Goal: Task Accomplishment & Management: Manage account settings

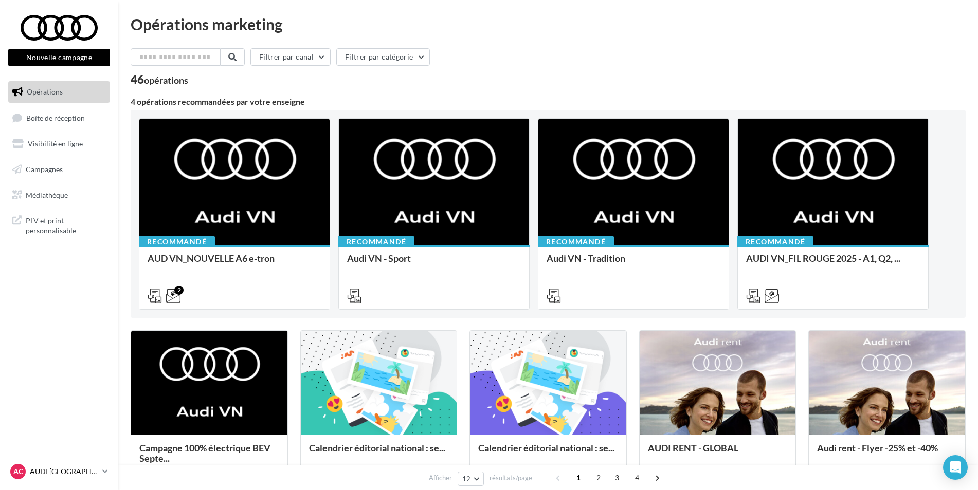
click at [57, 480] on link "AC AUDI CLERMONT FERRAND audi-cler-cha" at bounding box center [59, 472] width 102 height 20
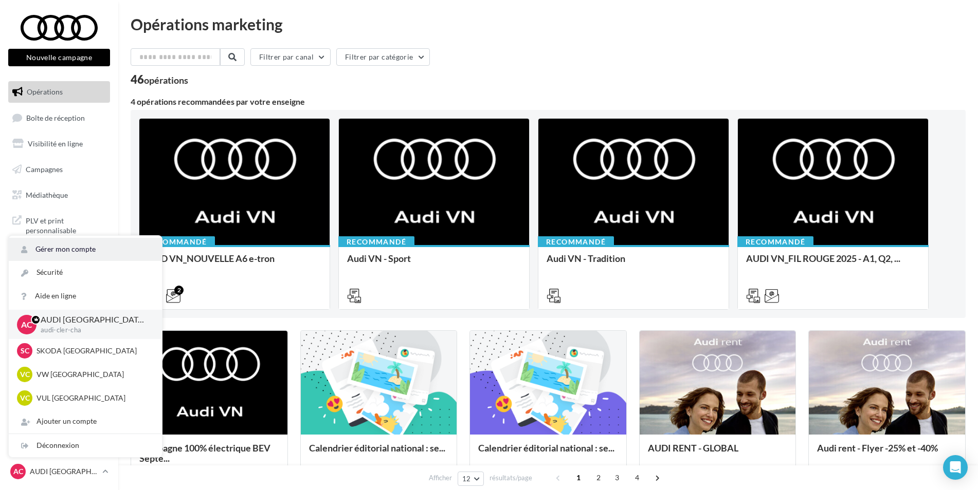
click at [57, 260] on link "Gérer mon compte" at bounding box center [85, 249] width 153 height 23
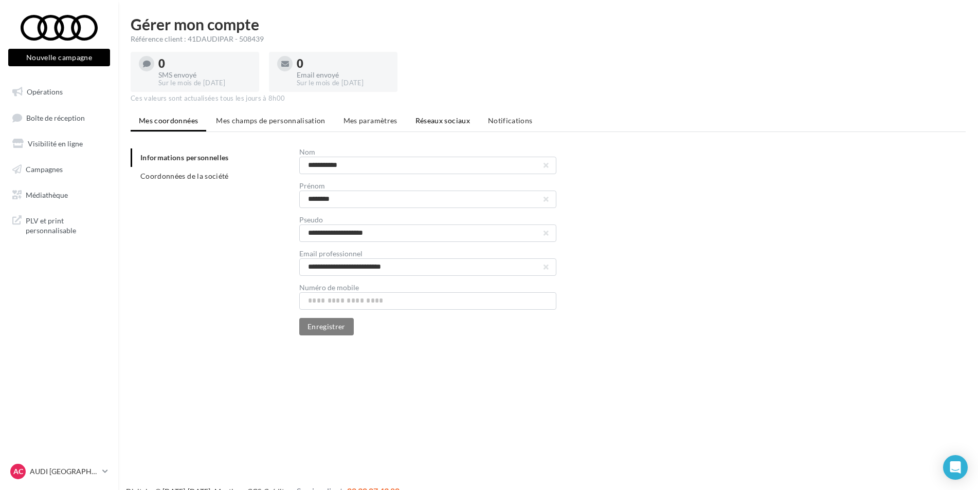
click at [453, 120] on span "Réseaux sociaux" at bounding box center [442, 120] width 54 height 9
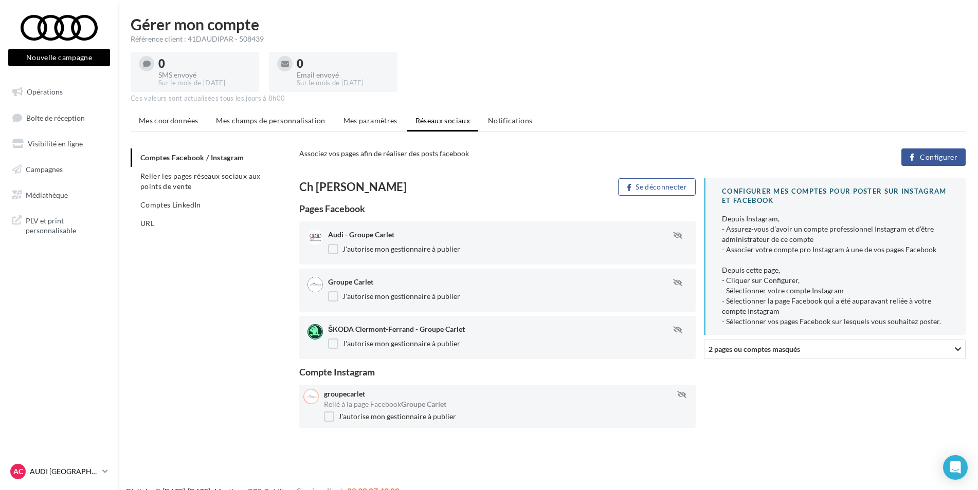
click at [53, 474] on p "AUDI [GEOGRAPHIC_DATA]" at bounding box center [64, 472] width 68 height 10
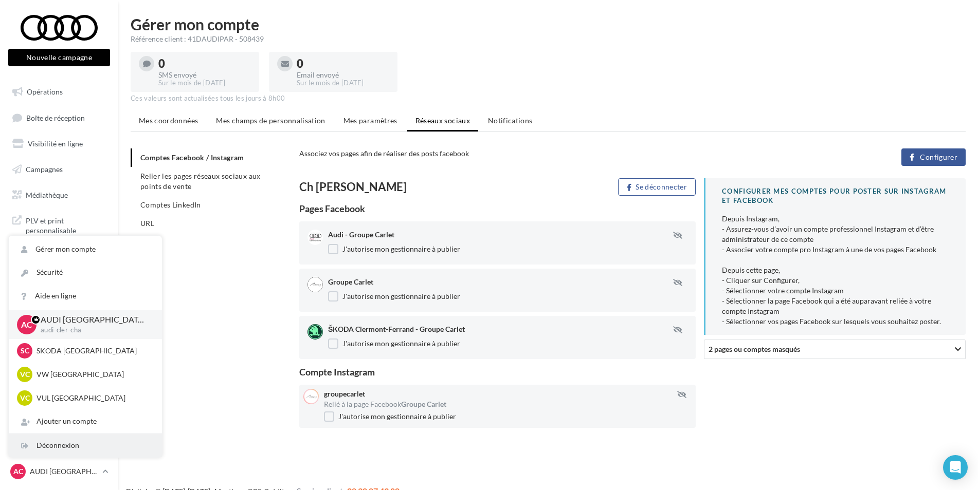
click at [81, 446] on div "Déconnexion" at bounding box center [85, 445] width 153 height 23
